Goal: Information Seeking & Learning: Find specific fact

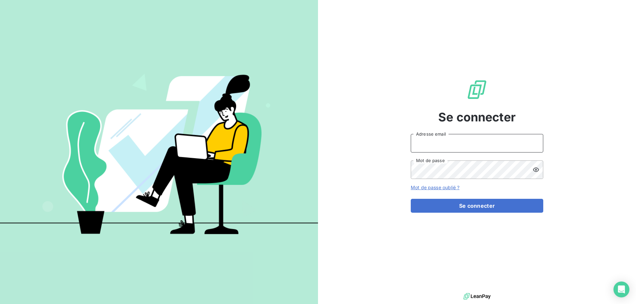
type input "[EMAIL_ADDRESS][DOMAIN_NAME]"
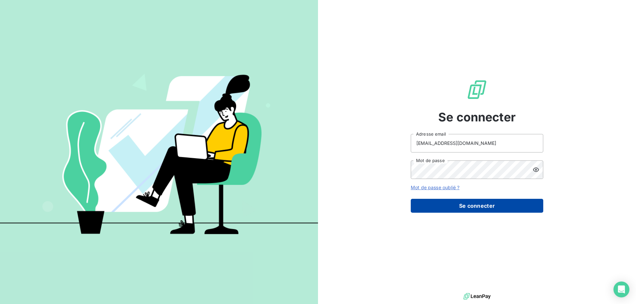
click at [471, 205] on button "Se connecter" at bounding box center [477, 206] width 132 height 14
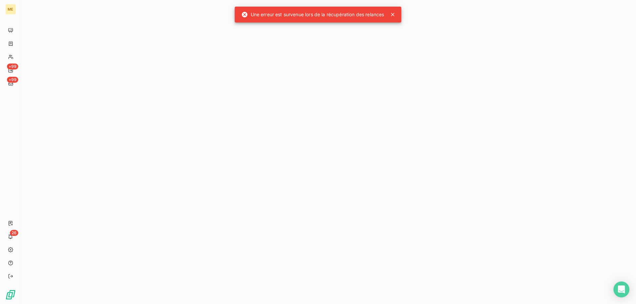
click at [392, 14] on icon at bounding box center [392, 14] width 7 height 7
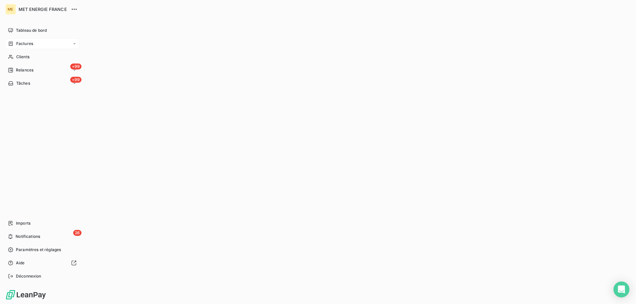
click at [29, 43] on span "Factures" at bounding box center [24, 44] width 17 height 6
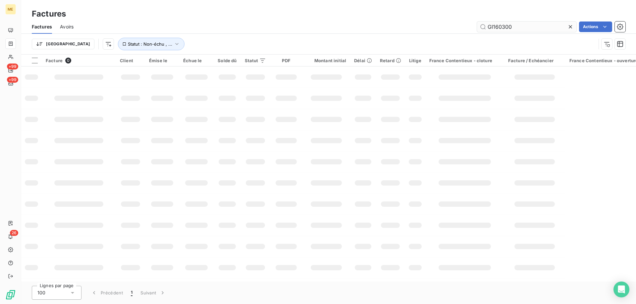
click at [520, 22] on input "GI160300" at bounding box center [526, 27] width 99 height 11
type input "F-250178059"
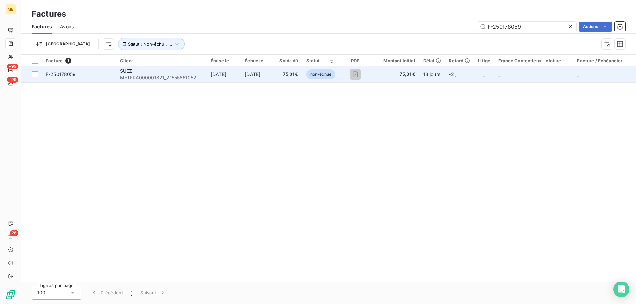
click at [100, 75] on span "F-250178059" at bounding box center [79, 74] width 66 height 7
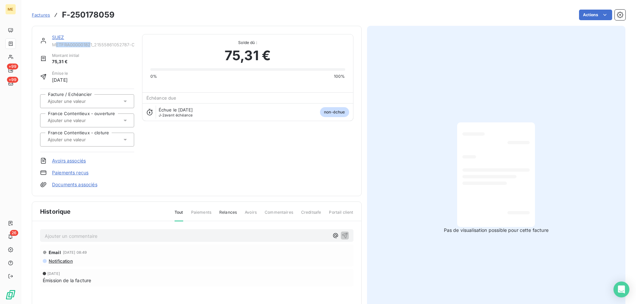
drag, startPoint x: 92, startPoint y: 43, endPoint x: 55, endPoint y: 47, distance: 37.0
click at [55, 47] on span "METFRA000001821_21555861052787-CA1" at bounding box center [93, 44] width 82 height 5
click at [50, 46] on div "SUEZ METFRA000001821_21555861052787-CA1" at bounding box center [87, 40] width 94 height 13
copy span "METFRA000001821"
drag, startPoint x: 52, startPoint y: 46, endPoint x: 92, endPoint y: 46, distance: 40.4
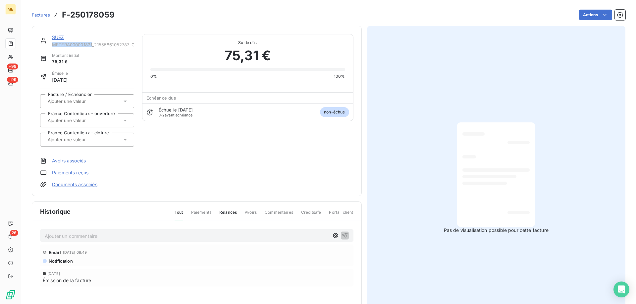
click at [92, 46] on div "SUEZ METFRA000001821_21555861052787-CA1" at bounding box center [87, 40] width 94 height 13
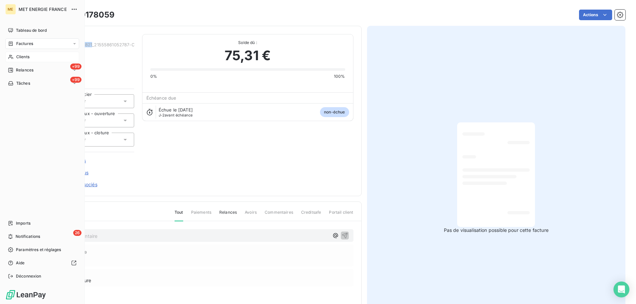
click at [20, 58] on span "Clients" at bounding box center [22, 57] width 13 height 6
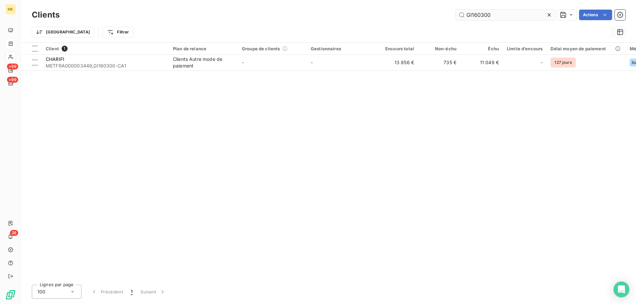
click at [490, 18] on input "GI160300" at bounding box center [505, 15] width 99 height 11
click at [491, 17] on input "GI160300" at bounding box center [505, 15] width 99 height 11
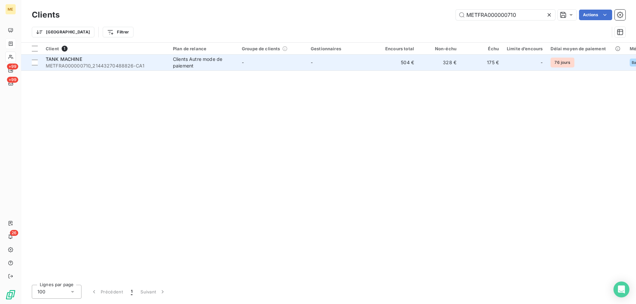
type input "METFRA000000710"
click at [126, 57] on div "TANK MACHINE" at bounding box center [105, 59] width 119 height 7
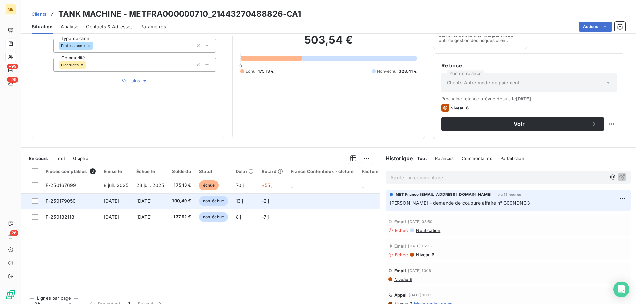
scroll to position [88, 0]
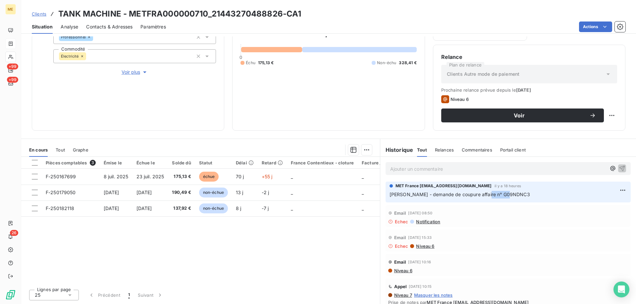
copy span "G09NDNC3"
drag, startPoint x: 505, startPoint y: 193, endPoint x: 480, endPoint y: 196, distance: 25.1
click at [480, 196] on p "[PERSON_NAME] - demande de coupure affaire n° G09NDNC3" at bounding box center [507, 195] width 237 height 8
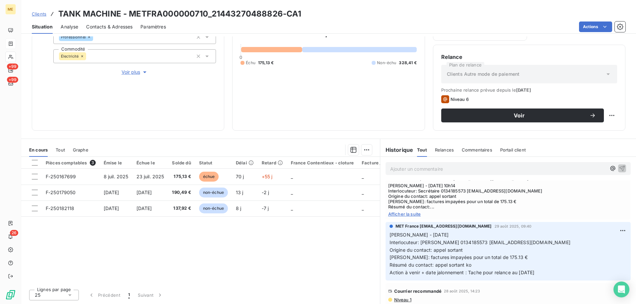
scroll to position [132, 0]
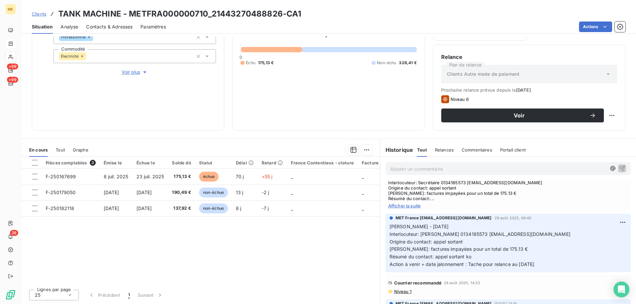
click at [400, 206] on span "Afficher la suite" at bounding box center [508, 205] width 240 height 5
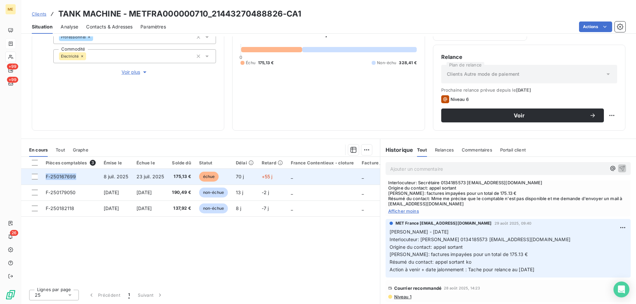
copy span "F-250167699"
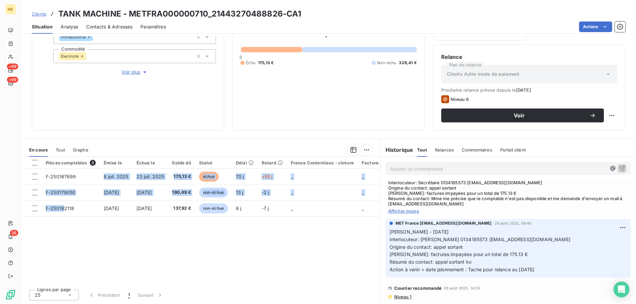
drag, startPoint x: 92, startPoint y: 176, endPoint x: 72, endPoint y: 225, distance: 53.0
click at [66, 217] on div "Pièces comptables 3 Émise le Échue le Solde dû Statut Délai Retard France Conte…" at bounding box center [200, 220] width 359 height 127
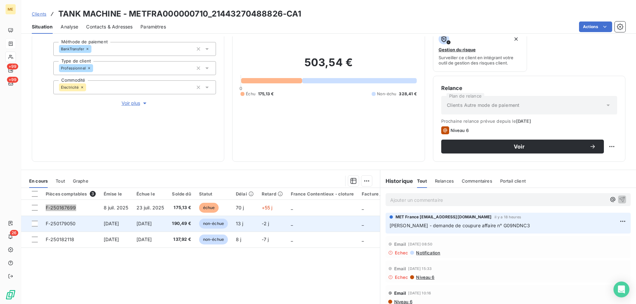
scroll to position [88, 0]
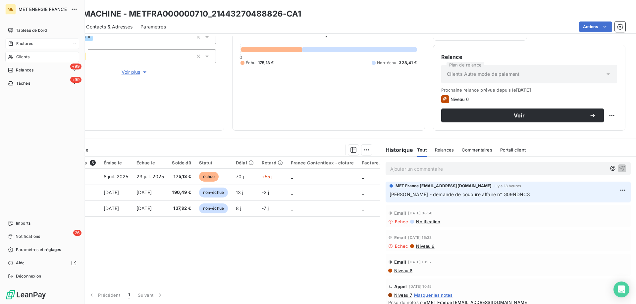
click at [19, 43] on span "Factures" at bounding box center [24, 44] width 17 height 6
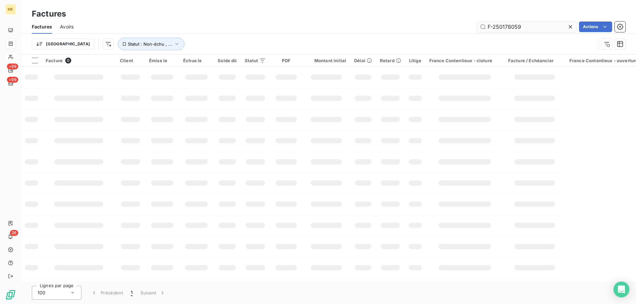
click at [503, 27] on input "F-250178059" at bounding box center [526, 27] width 99 height 11
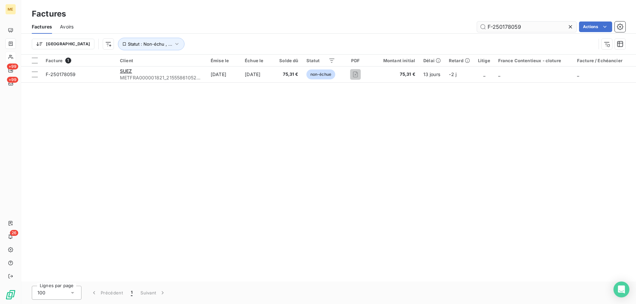
click at [503, 27] on input "F-250178059" at bounding box center [526, 27] width 99 height 11
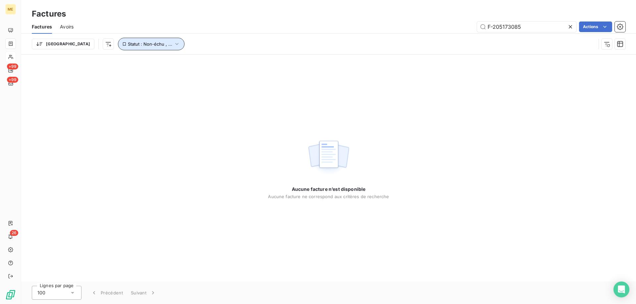
click at [174, 41] on icon "button" at bounding box center [177, 44] width 7 height 7
click at [532, 25] on input "F-205173085" at bounding box center [526, 27] width 99 height 11
drag, startPoint x: 488, startPoint y: 28, endPoint x: 493, endPoint y: 26, distance: 4.9
click at [489, 28] on input "F-205173085" at bounding box center [526, 27] width 99 height 11
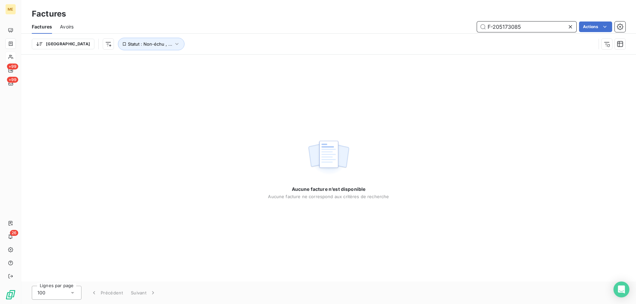
click at [510, 29] on input "F-205173085" at bounding box center [526, 27] width 99 height 11
click at [508, 28] on input "F-205173085" at bounding box center [526, 27] width 99 height 11
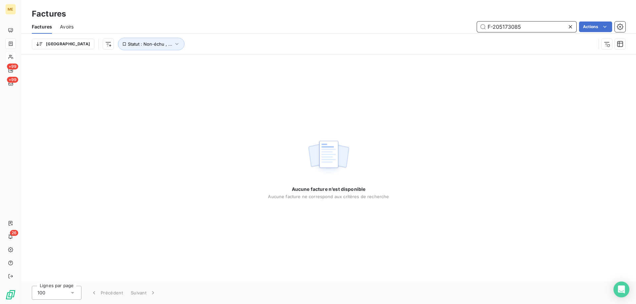
paste input "501164836"
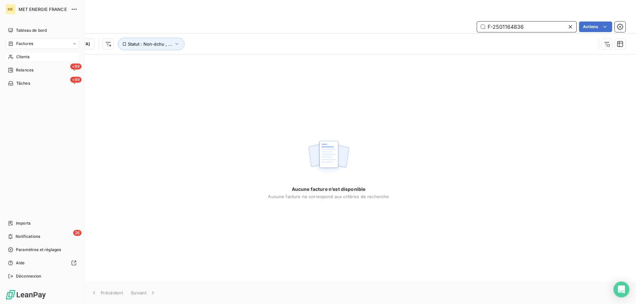
type input "F-2501164836"
click at [15, 55] on div "Clients" at bounding box center [42, 57] width 74 height 11
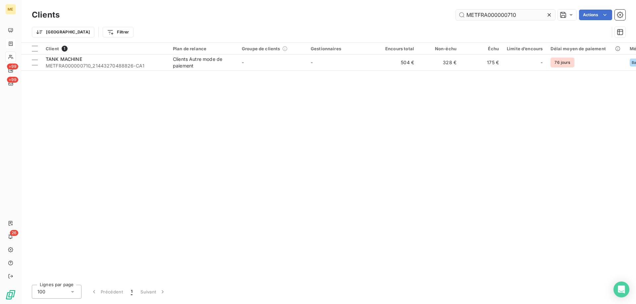
click at [485, 15] on input "METFRA000000710" at bounding box center [505, 15] width 99 height 11
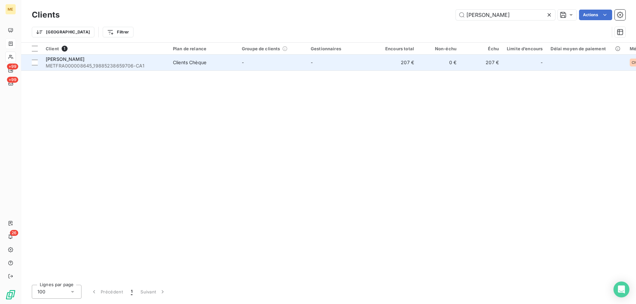
type input "[PERSON_NAME]"
click at [107, 59] on div "[PERSON_NAME]" at bounding box center [105, 59] width 119 height 7
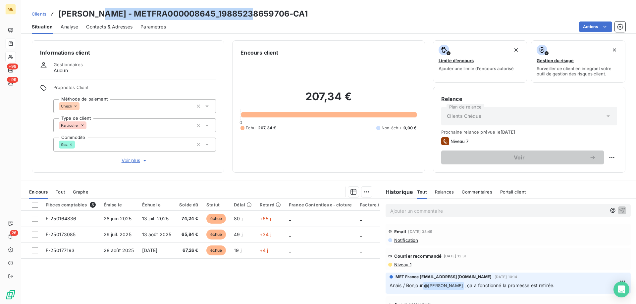
copy h3 "METFRA000008645_19885238659706"
drag, startPoint x: 98, startPoint y: 14, endPoint x: 260, endPoint y: 16, distance: 161.6
click at [252, 12] on h3 "[PERSON_NAME] - METFRA000008645_19885238659706-CA1" at bounding box center [183, 14] width 250 height 12
click at [106, 13] on h3 "[PERSON_NAME] - METFRA000008645_19885238659706-CA1" at bounding box center [183, 14] width 250 height 12
copy h3 "METFRA000008645"
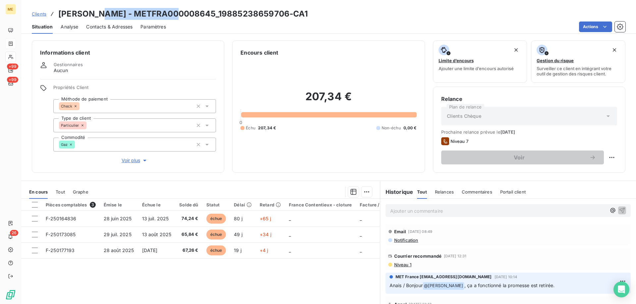
drag, startPoint x: 97, startPoint y: 11, endPoint x: 179, endPoint y: 10, distance: 81.8
click at [179, 10] on h3 "[PERSON_NAME] - METFRA000008645_19885238659706-CA1" at bounding box center [183, 14] width 250 height 12
click at [13, 56] on icon at bounding box center [11, 56] width 6 height 5
click at [11, 54] on icon at bounding box center [11, 56] width 6 height 5
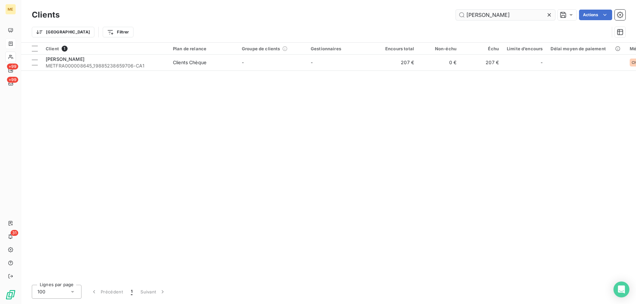
click at [490, 18] on input "[PERSON_NAME]" at bounding box center [505, 15] width 99 height 11
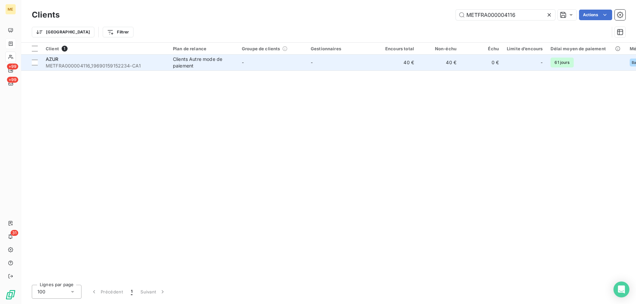
type input "METFRA000004116"
click at [112, 68] on span "METFRA000004116_19690159152234-CA1" at bounding box center [105, 66] width 119 height 7
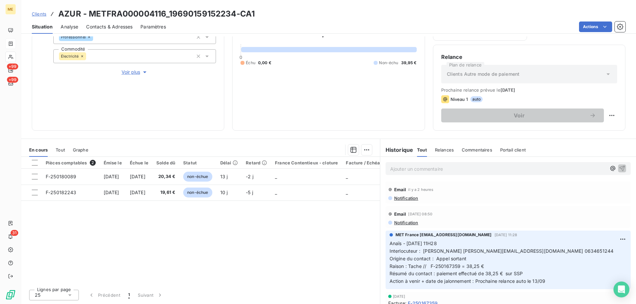
click at [11, 56] on icon at bounding box center [11, 56] width 6 height 5
click at [11, 56] on icon at bounding box center [10, 57] width 5 height 4
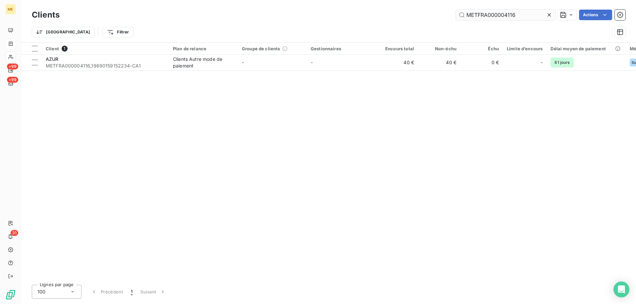
click at [489, 17] on input "METFRA000004116" at bounding box center [505, 15] width 99 height 11
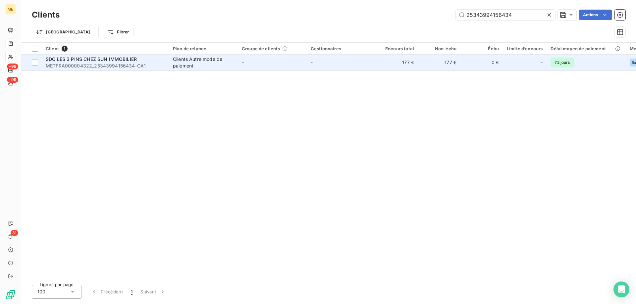
type input "25343994156434"
click at [110, 65] on span "METFRA000004322_25343994156434-CA1" at bounding box center [105, 66] width 119 height 7
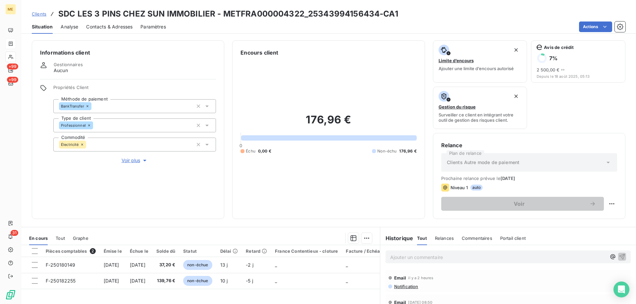
scroll to position [33, 0]
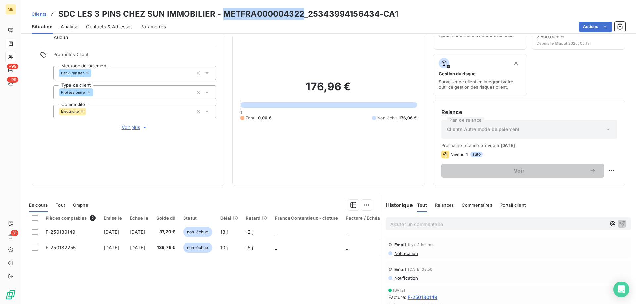
copy h3 "METFRA000004322"
drag, startPoint x: 221, startPoint y: 15, endPoint x: 301, endPoint y: 13, distance: 80.5
click at [301, 13] on h3 "SDC LES 3 PINS CHEZ SUN IMMOBILIER - METFRA000004322_25343994156434-CA1" at bounding box center [228, 14] width 340 height 12
click at [128, 25] on span "Contacts & Adresses" at bounding box center [109, 27] width 46 height 7
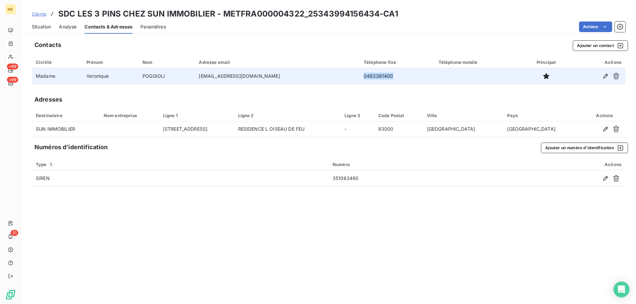
copy td "0483361400"
drag, startPoint x: 391, startPoint y: 78, endPoint x: 356, endPoint y: 77, distance: 35.4
click at [360, 77] on td "0483361400" at bounding box center [397, 76] width 75 height 16
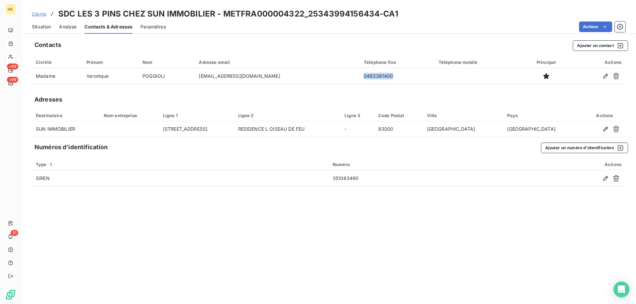
click at [38, 31] on div "Situation" at bounding box center [41, 27] width 19 height 14
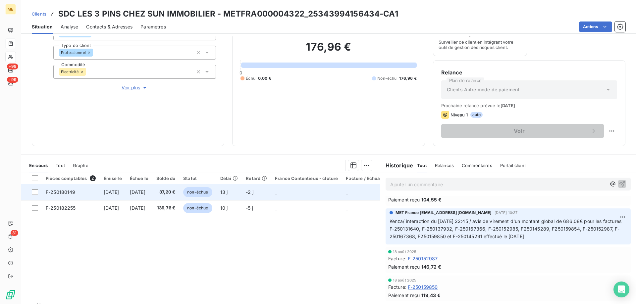
scroll to position [88, 0]
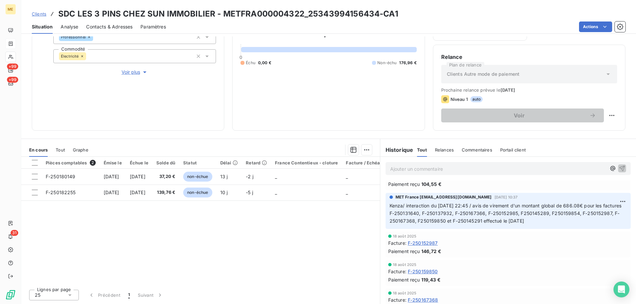
click at [106, 26] on span "Contacts & Adresses" at bounding box center [109, 27] width 46 height 7
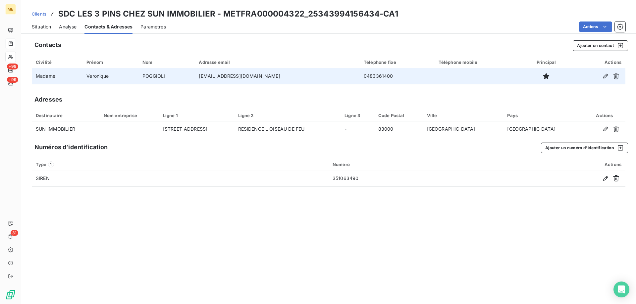
copy td "[EMAIL_ADDRESS][DOMAIN_NAME]"
drag, startPoint x: 277, startPoint y: 77, endPoint x: 236, endPoint y: 38, distance: 56.2
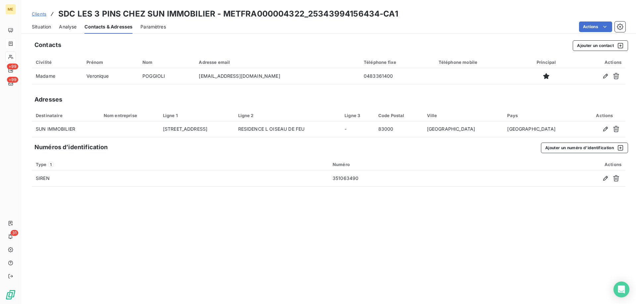
click at [205, 77] on td "[EMAIL_ADDRESS][DOMAIN_NAME]" at bounding box center [277, 76] width 165 height 16
click at [34, 27] on span "Situation" at bounding box center [41, 27] width 19 height 7
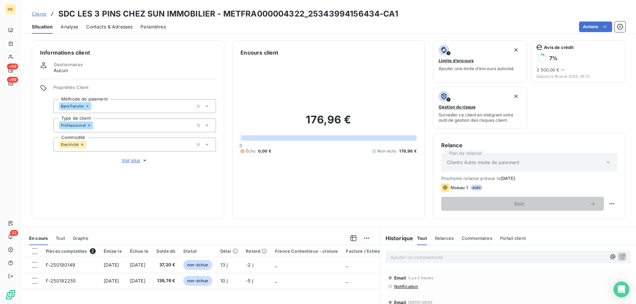
click at [280, 20] on h3 "SDC LES 3 PINS CHEZ SUN IMMOBILIER - METFRA000004322_25343994156434-CA1" at bounding box center [228, 14] width 340 height 12
click at [448, 21] on div "Clients SDC LES 3 PINS CHEZ SUN IMMOBILIER - METFRA000004322_25343994156434-CA1…" at bounding box center [328, 17] width 615 height 34
click at [22, 60] on div "Informations client Gestionnaires Aucun Propriétés Client Méthode de paiement B…" at bounding box center [328, 129] width 615 height 179
click at [8, 56] on icon at bounding box center [11, 56] width 6 height 5
click at [12, 55] on icon at bounding box center [10, 57] width 5 height 4
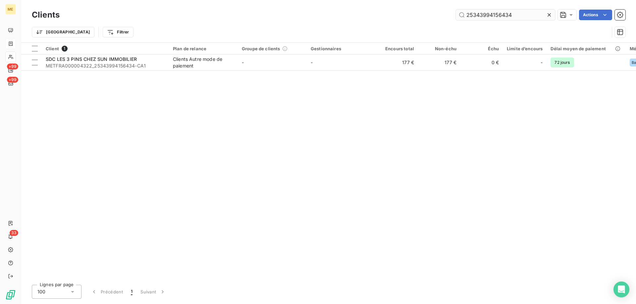
click at [503, 17] on input "25343994156434" at bounding box center [505, 15] width 99 height 11
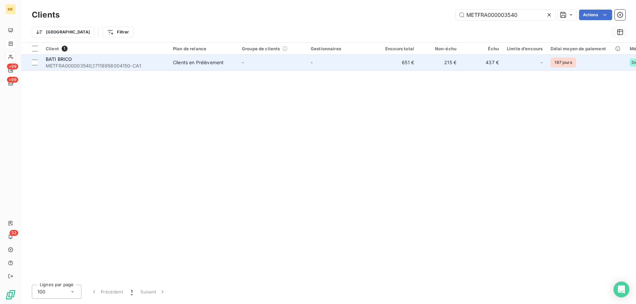
type input "METFRA000003540"
click at [94, 57] on div "BATI BRICO" at bounding box center [105, 59] width 119 height 7
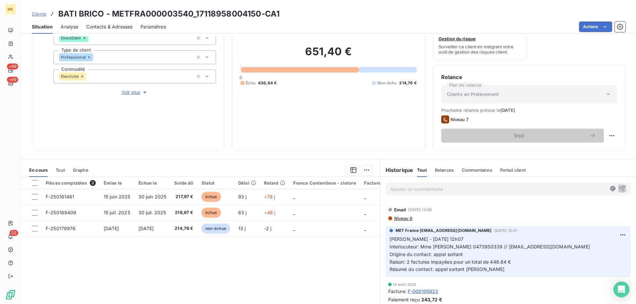
scroll to position [55, 0]
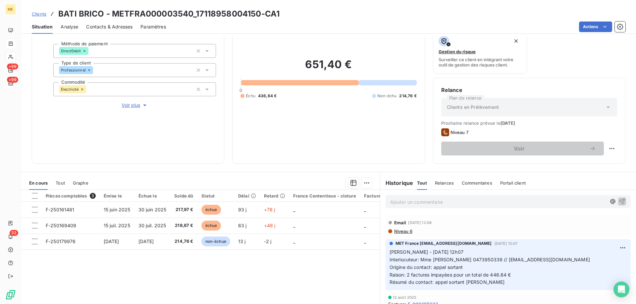
click at [438, 216] on div "Email [DATE] 12:08 Niveau 6" at bounding box center [507, 226] width 245 height 22
click at [407, 201] on p "Ajouter un commentaire ﻿" at bounding box center [498, 202] width 216 height 8
click at [429, 197] on div "Ajouter un commentaire ﻿" at bounding box center [507, 201] width 245 height 13
click at [427, 201] on p "Ajouter un commentaire ﻿" at bounding box center [498, 202] width 216 height 8
click at [470, 204] on p "Kenza / requête 00097379 /" at bounding box center [498, 202] width 216 height 8
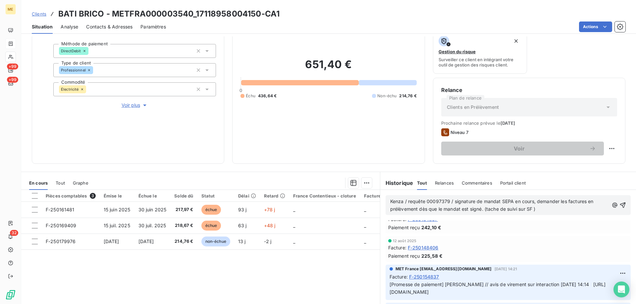
scroll to position [132, 0]
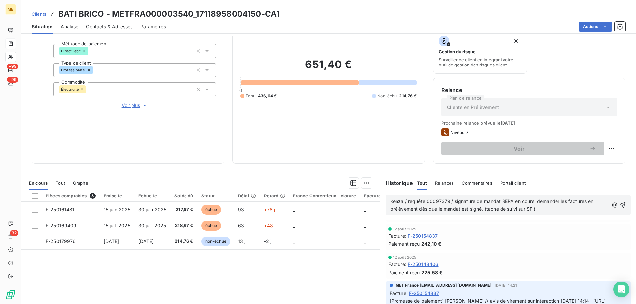
click at [530, 208] on span "Kenza / requête 00097379 / signature de mandat SEPA en cours, demander les fact…" at bounding box center [492, 205] width 205 height 13
click at [619, 206] on icon "button" at bounding box center [622, 205] width 7 height 7
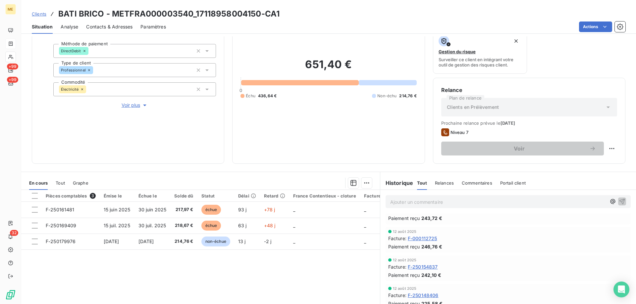
scroll to position [157, 0]
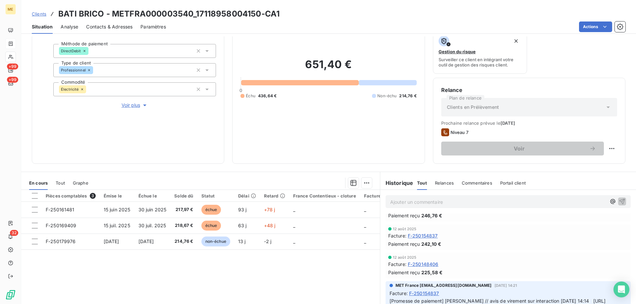
click at [10, 43] on icon at bounding box center [11, 43] width 6 height 5
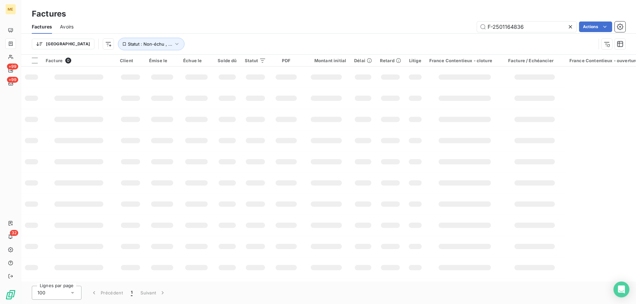
drag, startPoint x: 471, startPoint y: 23, endPoint x: 484, endPoint y: 23, distance: 13.2
click at [473, 23] on div "F-2501164836 Actions" at bounding box center [353, 27] width 544 height 11
click at [503, 28] on input "F-2501164836" at bounding box center [526, 27] width 99 height 11
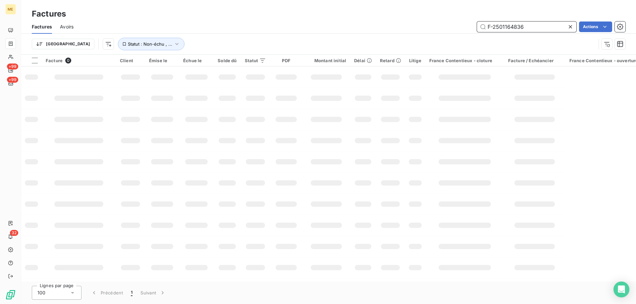
paste input "77989"
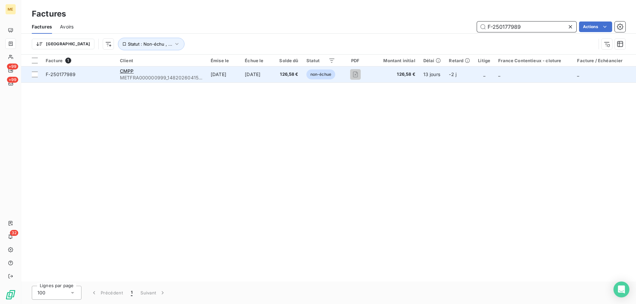
type input "F-250177989"
copy span "METFRA000000999"
drag, startPoint x: 166, startPoint y: 78, endPoint x: 118, endPoint y: 80, distance: 47.7
click at [118, 80] on td "CMPP METFRA000000999_14820260415009-CA1" at bounding box center [161, 75] width 91 height 16
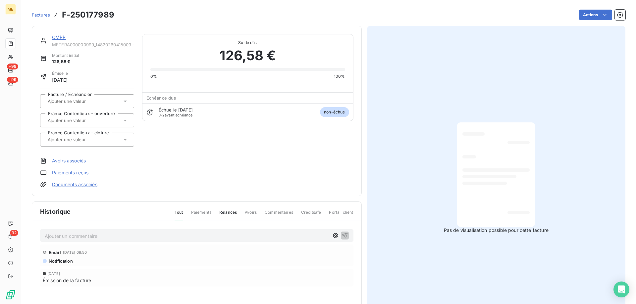
click at [64, 39] on link "CMPP" at bounding box center [59, 37] width 14 height 6
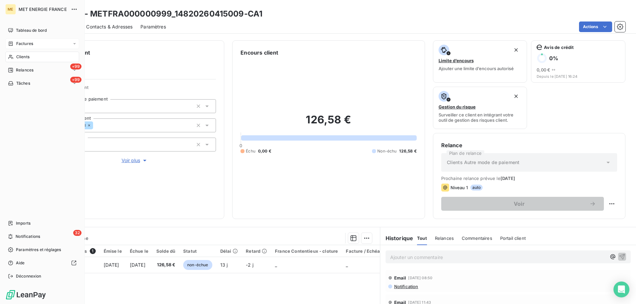
click at [16, 41] on div "Factures" at bounding box center [20, 44] width 25 height 6
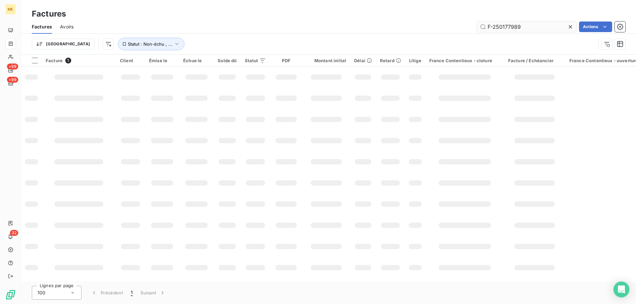
click at [514, 26] on input "F-250177989" at bounding box center [526, 27] width 99 height 11
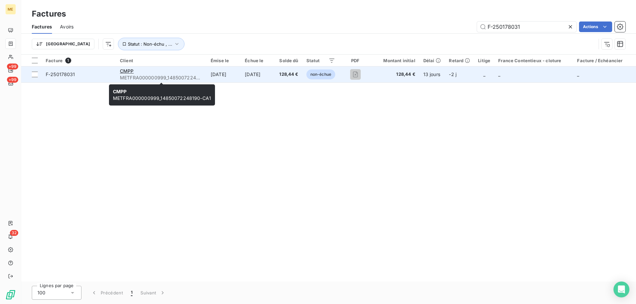
type input "F-250178031"
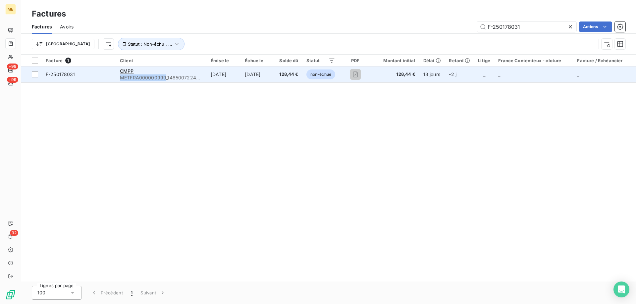
copy span "METFRA000000999"
drag, startPoint x: 120, startPoint y: 76, endPoint x: 167, endPoint y: 77, distance: 47.0
click at [167, 77] on span "METFRA000000999_14850072248190-CA1" at bounding box center [161, 78] width 83 height 7
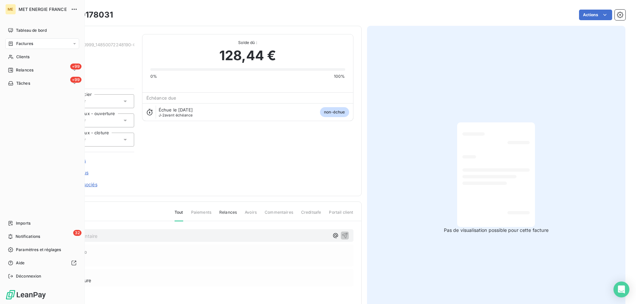
click at [19, 54] on span "Clients" at bounding box center [22, 57] width 13 height 6
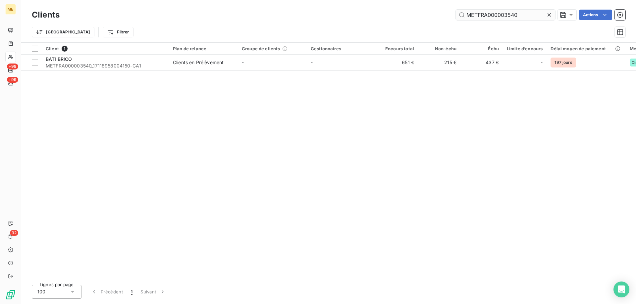
click at [499, 15] on input "METFRA000003540" at bounding box center [505, 15] width 99 height 11
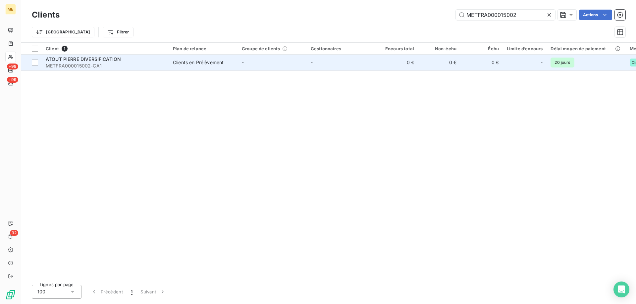
type input "METFRA000015002"
click at [102, 60] on span "ATOUT PIERRE DIVERSIFICATION" at bounding box center [83, 59] width 75 height 6
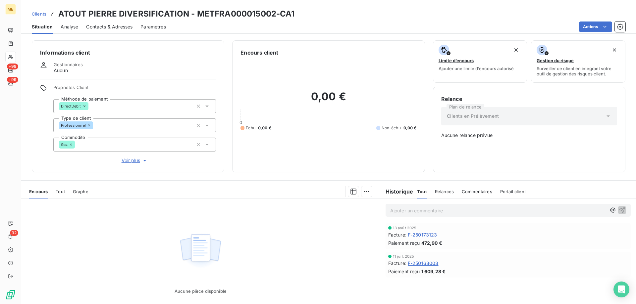
click at [427, 264] on span "F-250163003" at bounding box center [423, 263] width 31 height 7
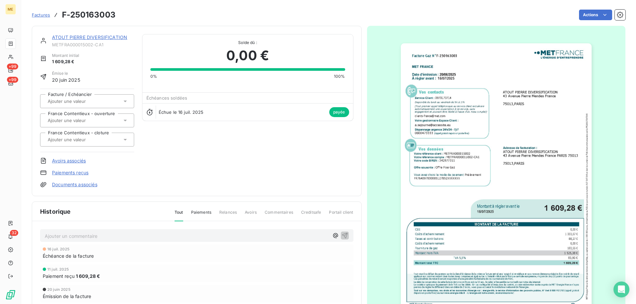
click at [434, 194] on img "button" at bounding box center [496, 178] width 191 height 270
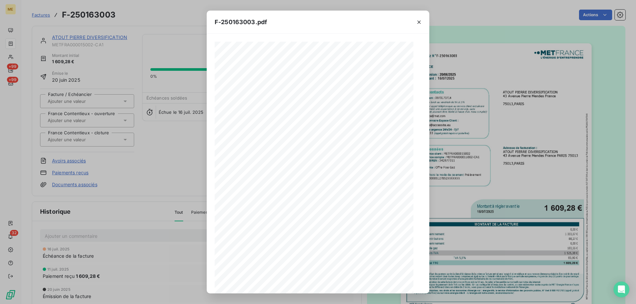
click at [418, 19] on icon "button" at bounding box center [419, 22] width 7 height 7
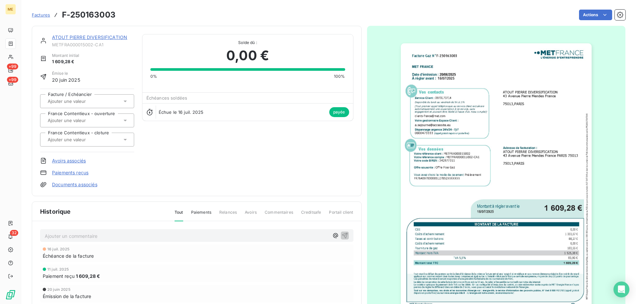
click at [408, 218] on img "button" at bounding box center [496, 178] width 191 height 270
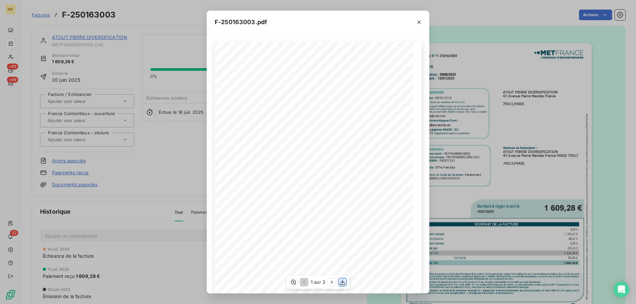
click at [341, 283] on icon "button" at bounding box center [342, 282] width 7 height 7
click at [141, 168] on div "F-250163003.pdf Facture Gaz N° F-250163003 MET Energie France [STREET_ADDRESS] …" at bounding box center [318, 152] width 636 height 304
click at [75, 36] on div "F-250163003.pdf Facture Gaz N° F-250163003 MET Energie France [STREET_ADDRESS] …" at bounding box center [318, 152] width 636 height 304
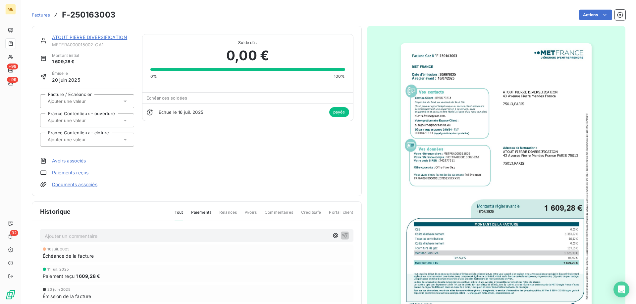
click at [90, 34] on div "F-250163003.pdf Facture Gaz N° F-250163003 MET Energie France [STREET_ADDRESS] …" at bounding box center [318, 152] width 636 height 304
click at [91, 36] on link "ATOUT PIERRE DIVERSIFICATION" at bounding box center [89, 37] width 75 height 6
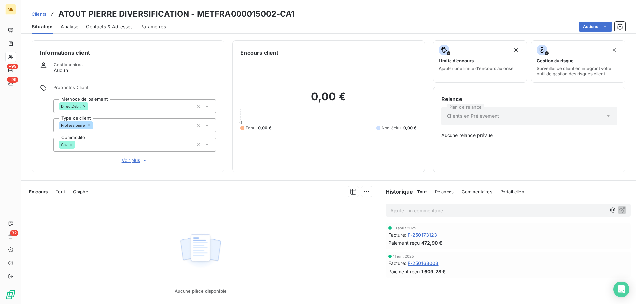
click at [432, 263] on span "F-250163003" at bounding box center [423, 263] width 31 height 7
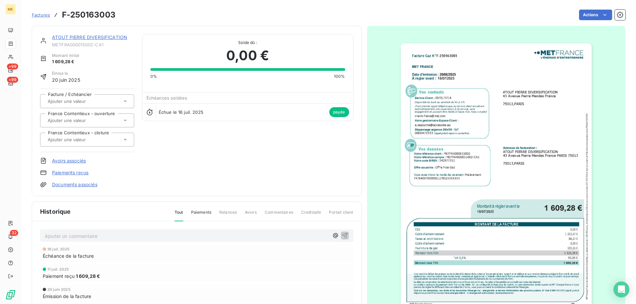
click at [448, 264] on img "button" at bounding box center [496, 178] width 191 height 270
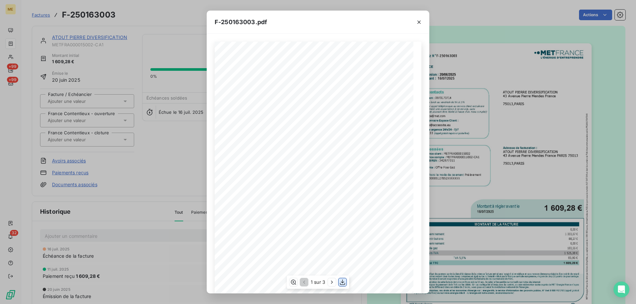
click at [344, 283] on icon "button" at bounding box center [342, 282] width 7 height 7
click at [420, 21] on icon "button" at bounding box center [418, 22] width 3 height 3
click at [420, 23] on icon "button" at bounding box center [418, 22] width 3 height 3
click at [422, 24] on button "button" at bounding box center [419, 22] width 11 height 11
click at [93, 36] on div "F-250163003.pdf Facture Gaz N° F-250163003 MET Energie France [STREET_ADDRESS] …" at bounding box center [318, 152] width 636 height 304
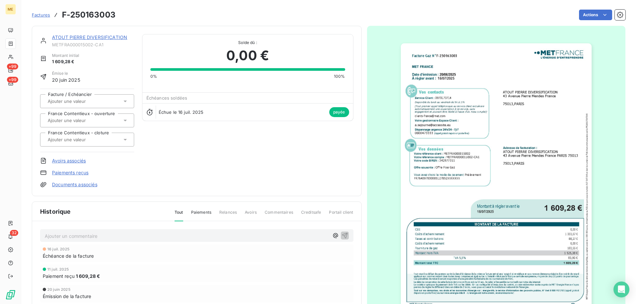
click at [111, 35] on link "ATOUT PIERRE DIVERSIFICATION" at bounding box center [89, 37] width 75 height 6
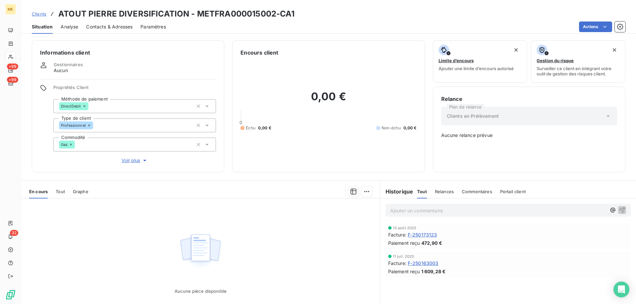
click at [431, 232] on span "F-250173123" at bounding box center [422, 234] width 29 height 7
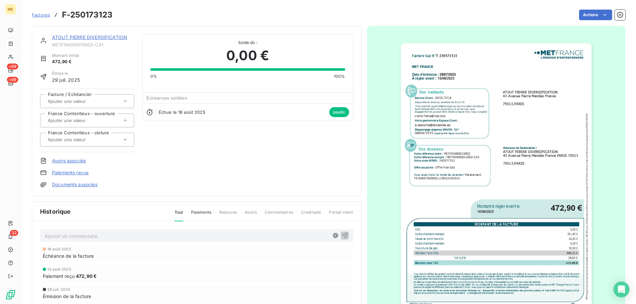
click at [485, 224] on img "button" at bounding box center [496, 178] width 191 height 270
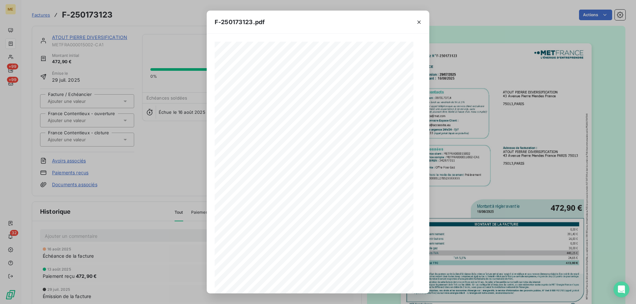
click at [339, 287] on div "1 sur 2" at bounding box center [318, 282] width 62 height 13
click at [341, 287] on div "1 sur 2" at bounding box center [318, 282] width 62 height 13
click at [340, 282] on icon "button" at bounding box center [342, 282] width 7 height 7
